Goal: Task Accomplishment & Management: Use online tool/utility

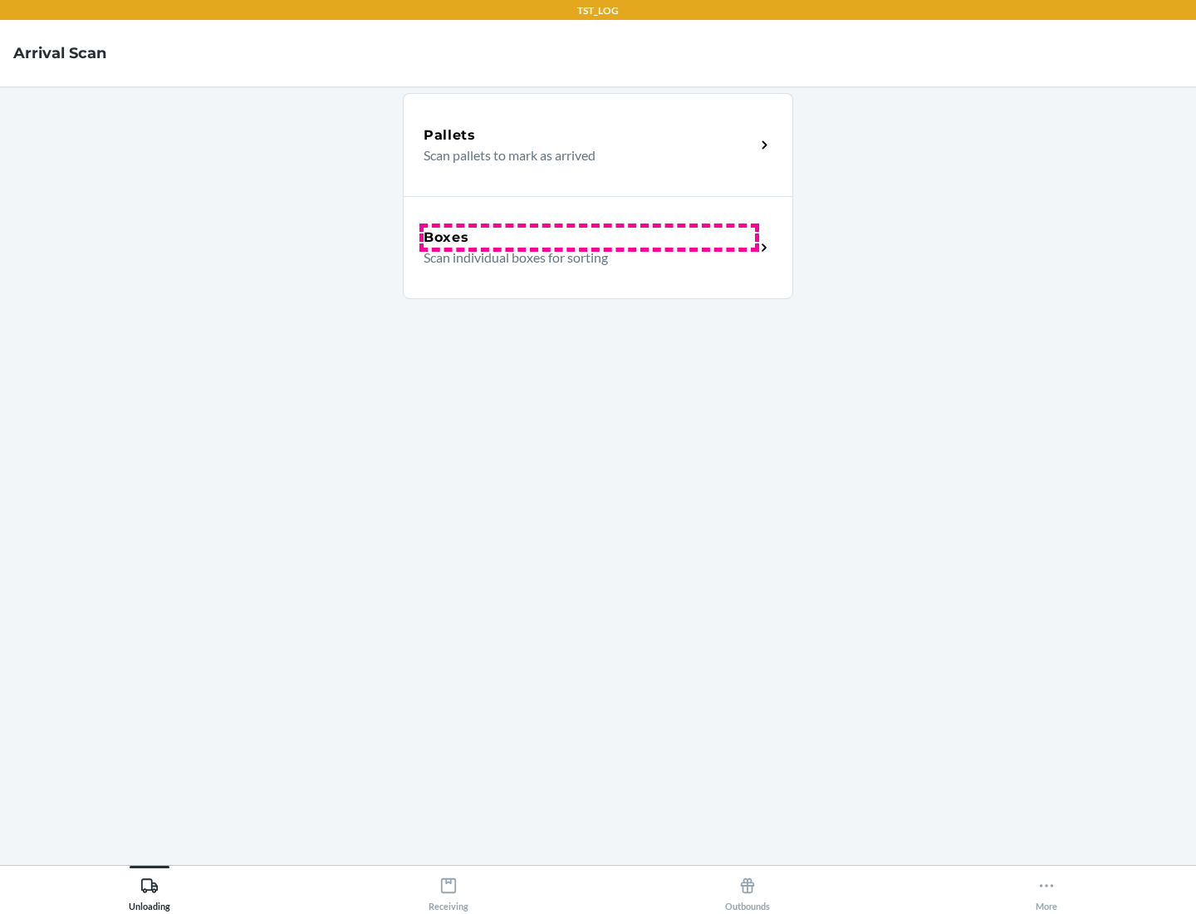
click at [589, 238] on div "Boxes" at bounding box center [589, 238] width 331 height 20
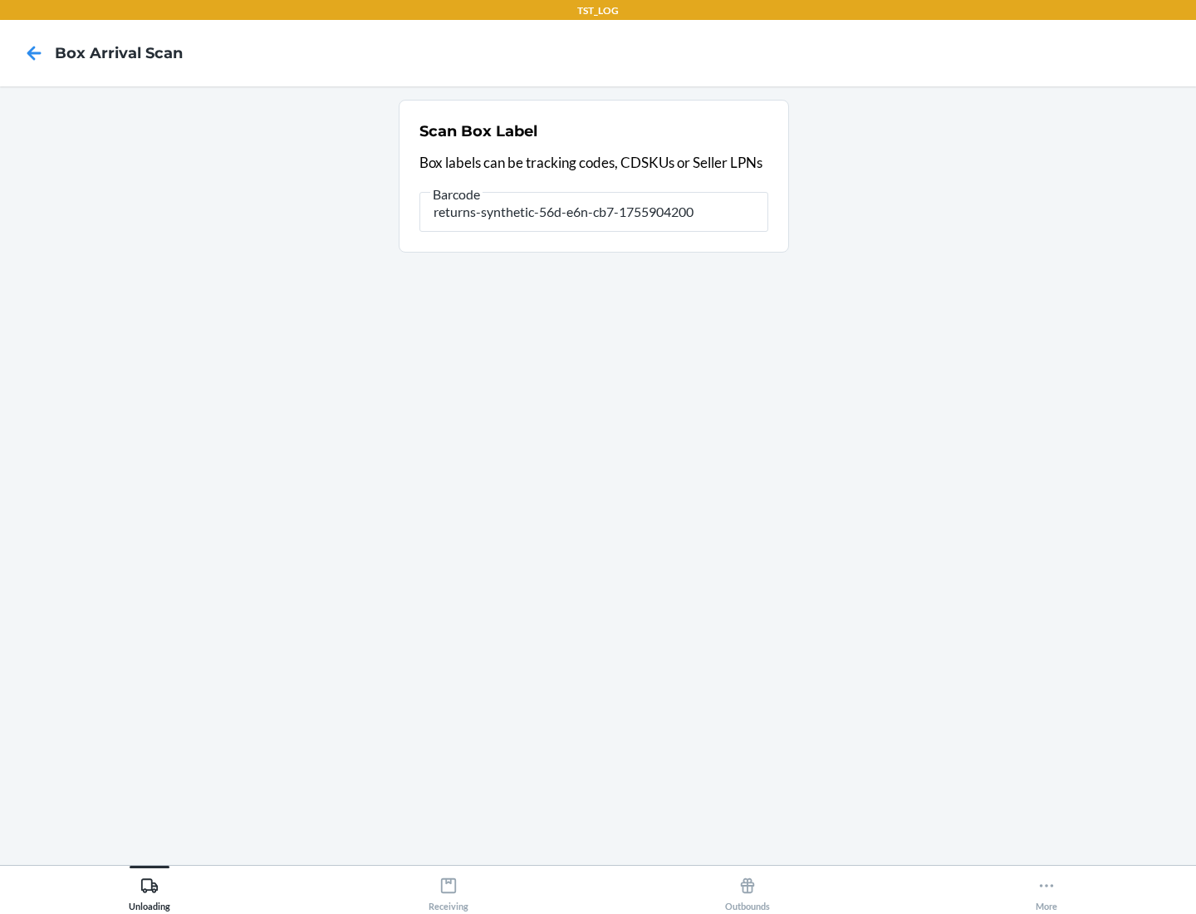
type input "returns-synthetic-56d-e6n-cb7-1755904200"
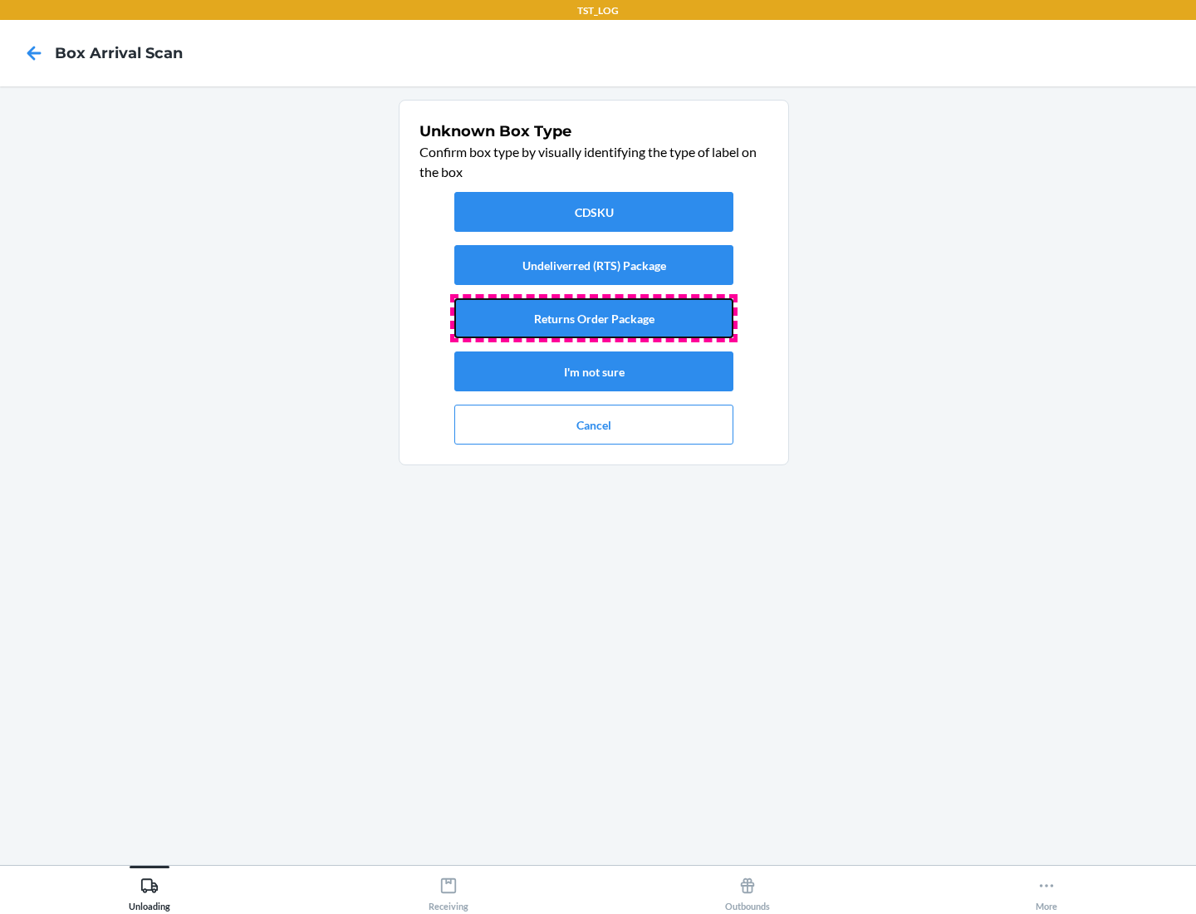
click at [594, 318] on button "Returns Order Package" at bounding box center [593, 318] width 279 height 40
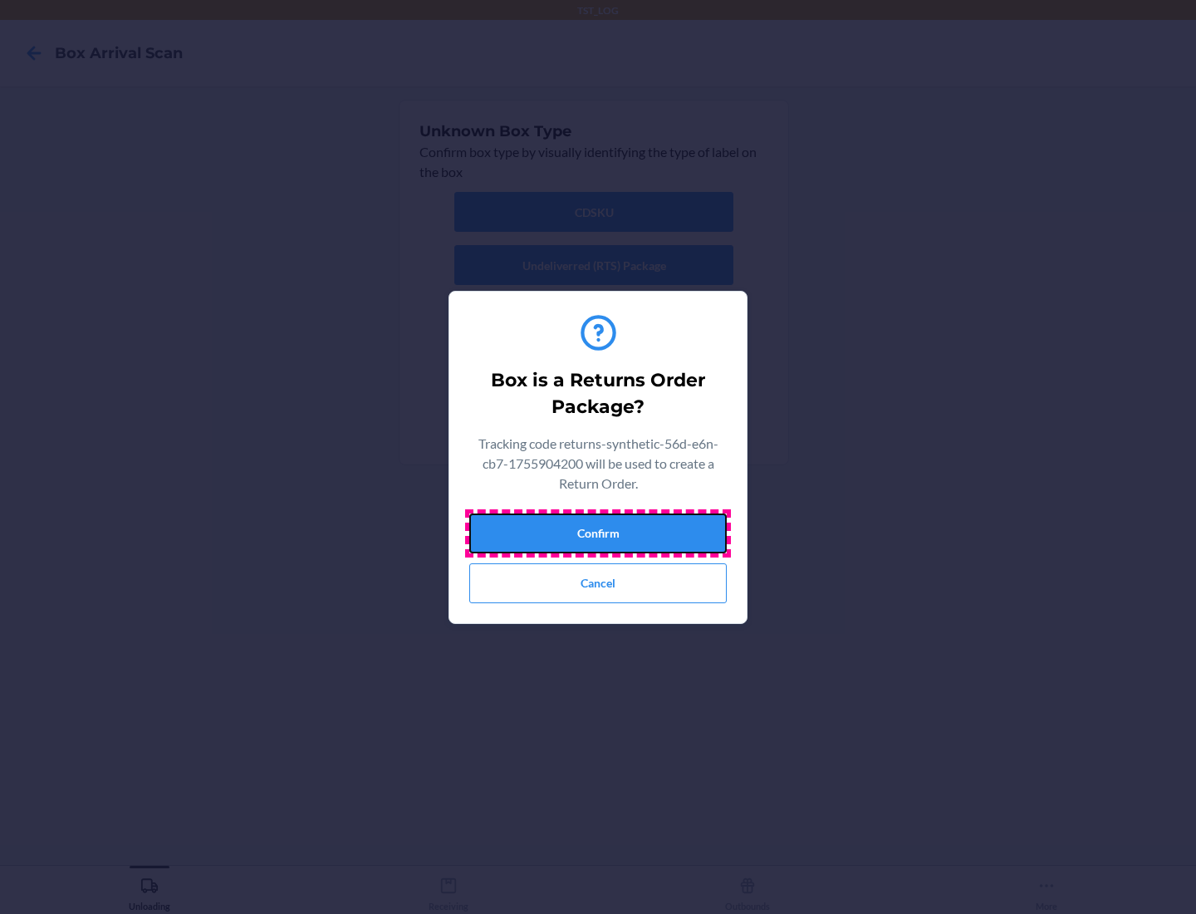
click at [598, 532] on button "Confirm" at bounding box center [597, 533] width 257 height 40
